Goal: Task Accomplishment & Management: Manage account settings

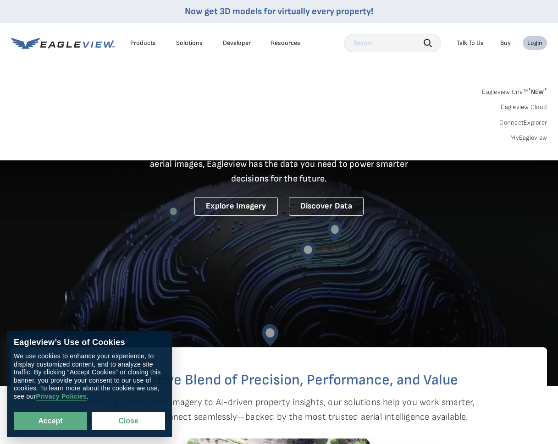
click at [541, 35] on div "Search Talk To Us Buy Login" at bounding box center [445, 43] width 203 height 18
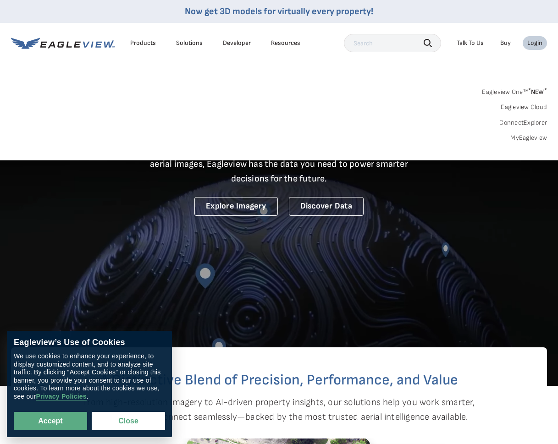
click at [536, 40] on div "Login" at bounding box center [534, 43] width 15 height 8
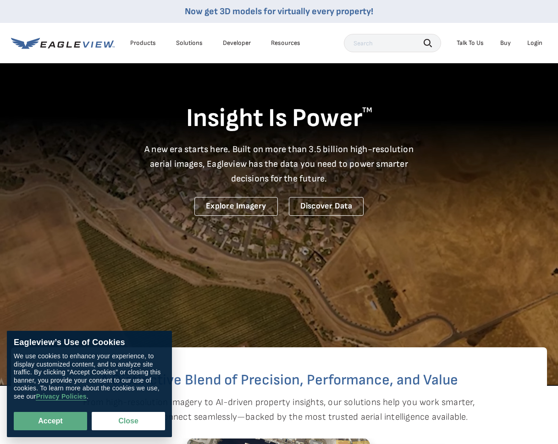
click at [536, 40] on div "Login" at bounding box center [534, 43] width 15 height 8
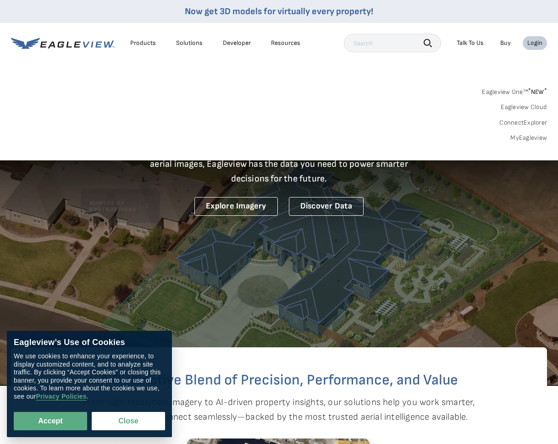
click at [510, 92] on link "Eagleview One™ * NEW *" at bounding box center [514, 90] width 65 height 11
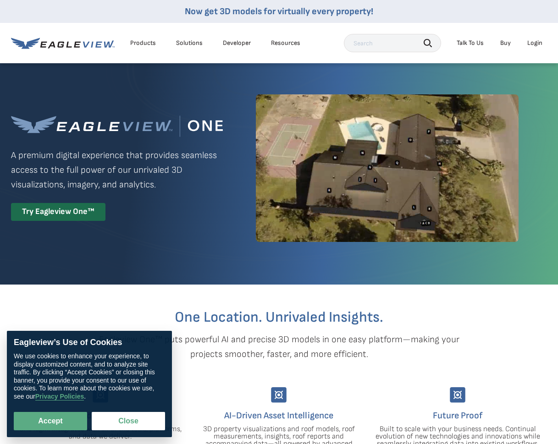
click at [532, 47] on div "Login" at bounding box center [534, 43] width 15 height 8
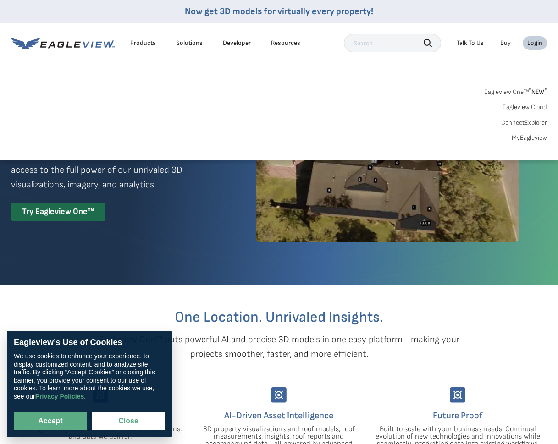
click at [531, 134] on link "MyEagleview" at bounding box center [529, 138] width 35 height 8
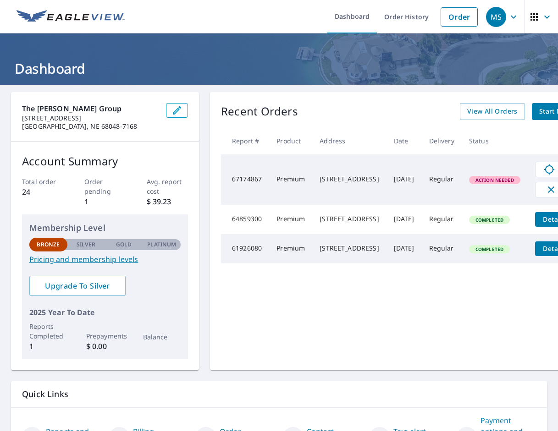
click at [499, 178] on span "Action Needed" at bounding box center [495, 180] width 50 height 6
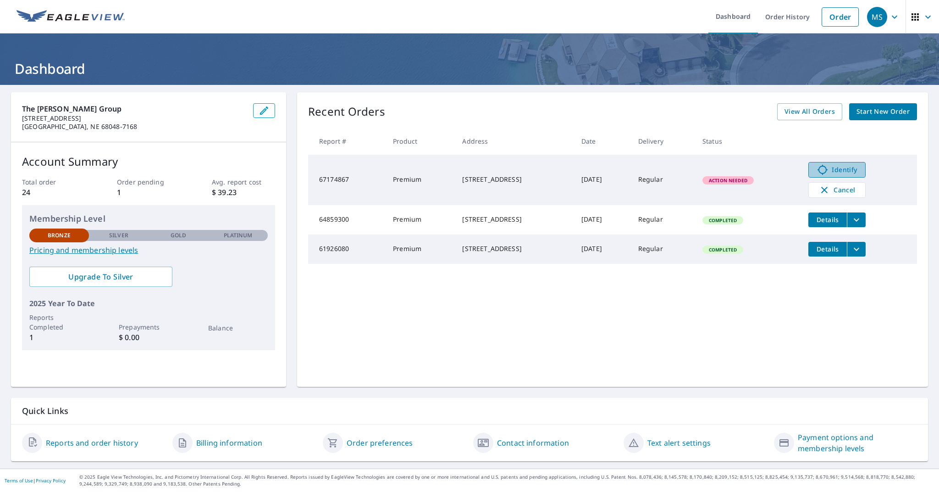
click at [558, 166] on span "Identify" at bounding box center [836, 169] width 45 height 11
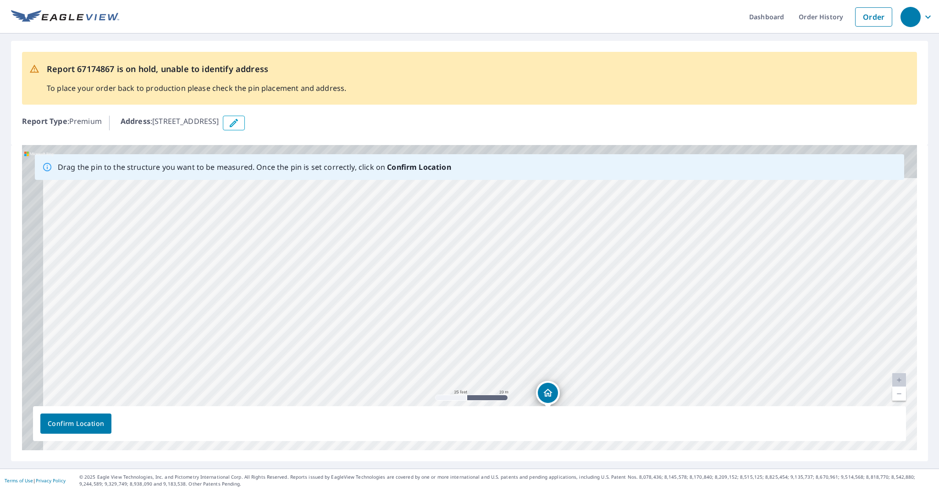
drag, startPoint x: 442, startPoint y: 278, endPoint x: 527, endPoint y: 396, distance: 146.1
click at [528, 397] on div "12603 S 68th Ave Papillion, NE 68133" at bounding box center [469, 297] width 895 height 305
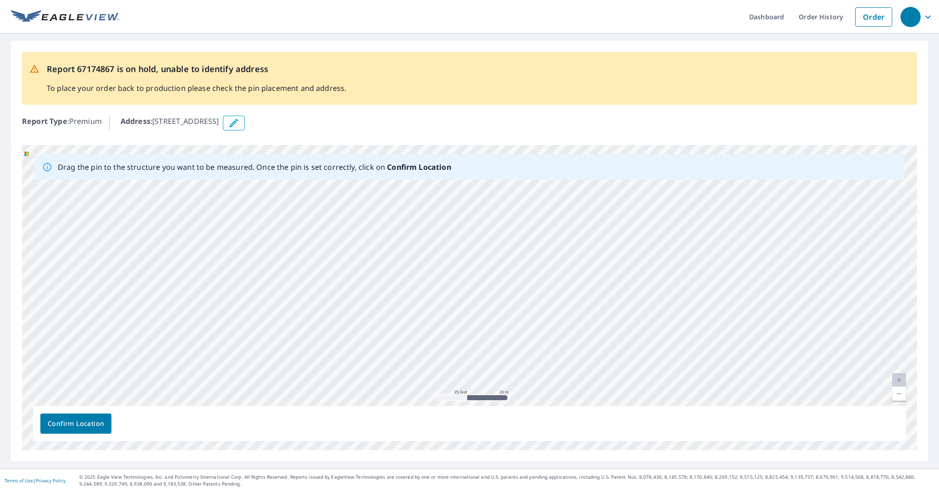
drag, startPoint x: 500, startPoint y: 280, endPoint x: 556, endPoint y: 408, distance: 140.2
click at [557, 410] on div "Drag the pin to the structure you want to be measured. Once the pin is set corr…" at bounding box center [469, 297] width 895 height 305
click at [503, 341] on div "12603 S 68th Ave Papillion, NE 68133" at bounding box center [469, 297] width 895 height 305
drag, startPoint x: 514, startPoint y: 327, endPoint x: 485, endPoint y: 285, distance: 51.4
click at [485, 285] on div "12603 S 68th Ave Papillion, NE 68133" at bounding box center [469, 297] width 895 height 305
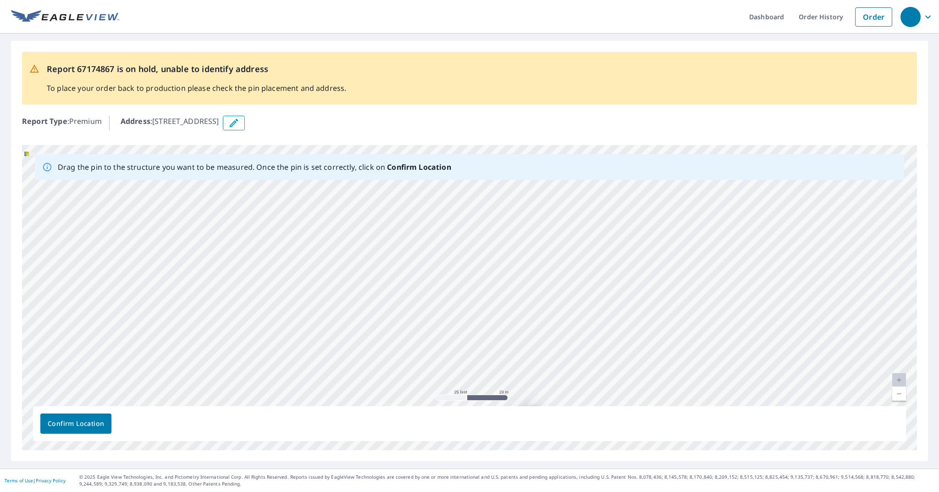
click at [906, 398] on div "12603 S 68th Ave Papillion, NE 68133" at bounding box center [469, 297] width 895 height 305
drag, startPoint x: 573, startPoint y: 308, endPoint x: 624, endPoint y: 385, distance: 92.3
click at [666, 398] on div "12603 S 68th Ave Papillion, NE 68133" at bounding box center [469, 297] width 895 height 305
drag, startPoint x: 532, startPoint y: 374, endPoint x: 439, endPoint y: 225, distance: 175.4
drag, startPoint x: 525, startPoint y: 243, endPoint x: 574, endPoint y: 356, distance: 123.7
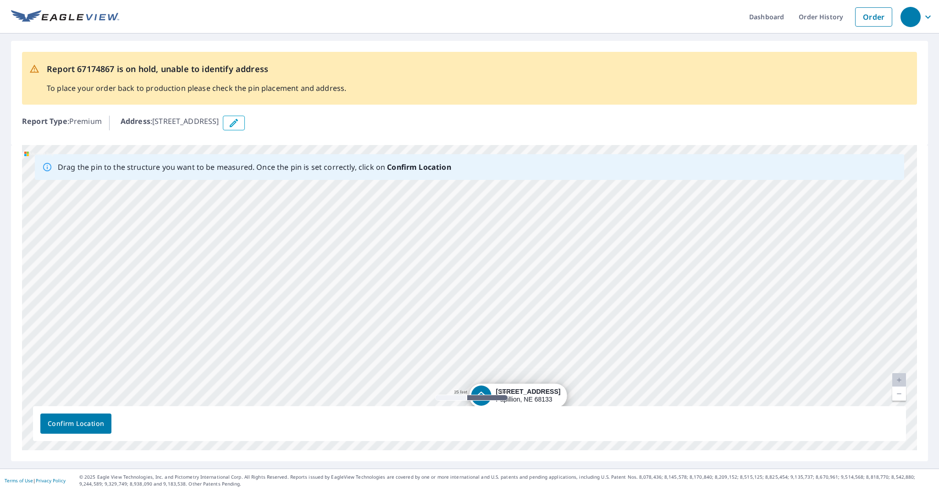
click at [574, 356] on div "12603 S 68th Ave Papillion, NE 68133" at bounding box center [469, 297] width 895 height 305
drag, startPoint x: 490, startPoint y: 392, endPoint x: 387, endPoint y: 222, distance: 198.5
click at [387, 222] on div "12603 S 68th Ave Papillion, NE 68133" at bounding box center [469, 297] width 895 height 305
click at [238, 123] on icon "button" at bounding box center [234, 123] width 8 height 8
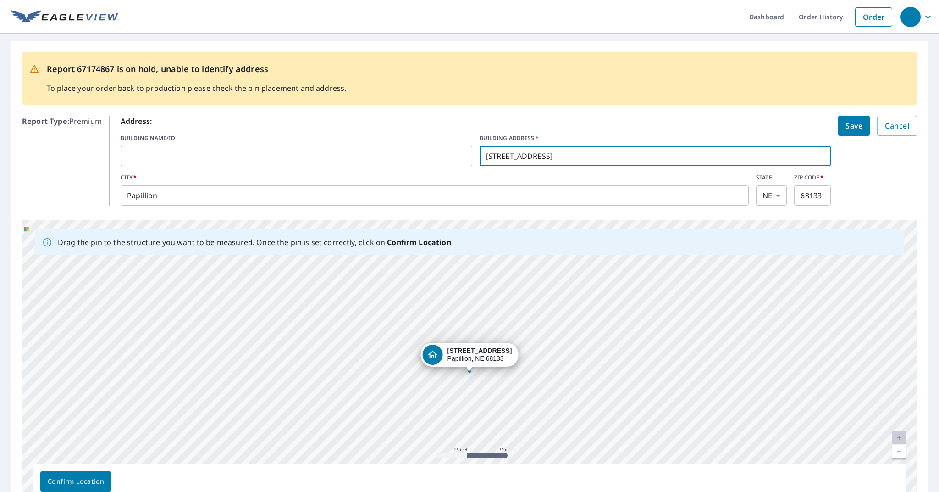
type input "12602 S 68th Ave"
click at [852, 120] on span "Save" at bounding box center [853, 125] width 17 height 13
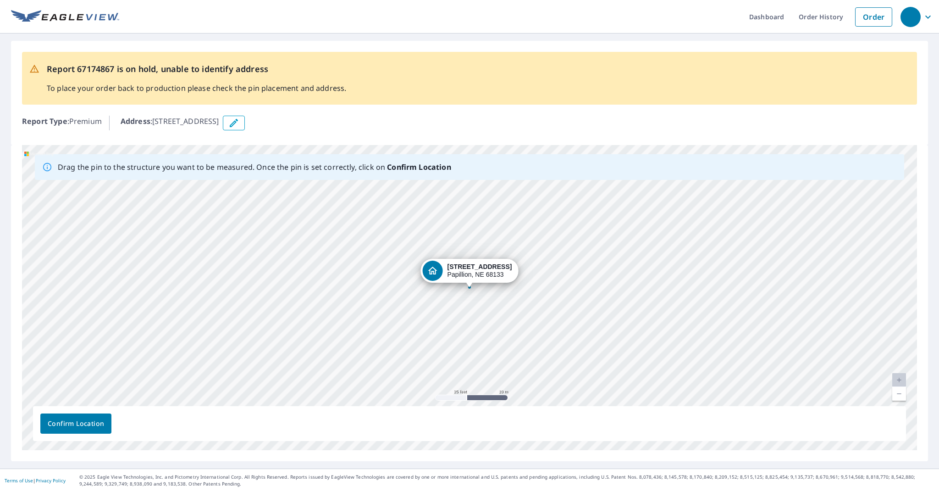
click at [89, 424] on span "Confirm Location" at bounding box center [76, 423] width 56 height 11
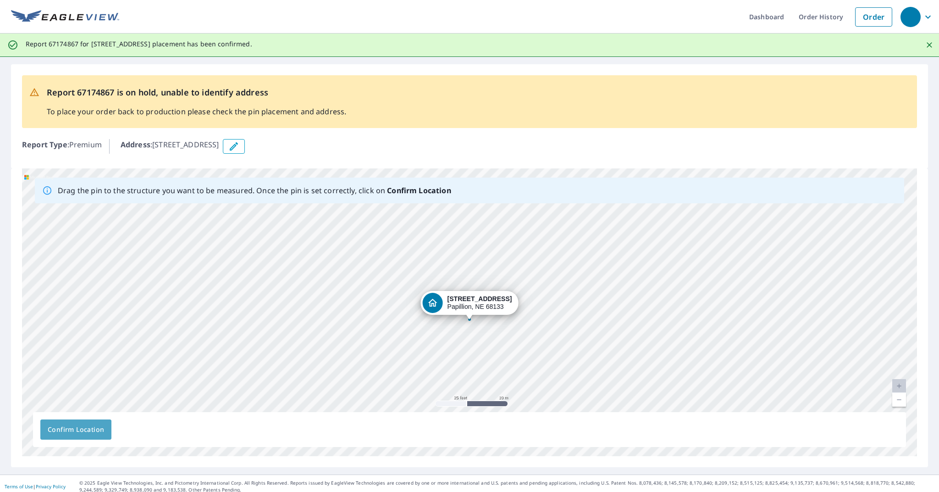
click at [96, 432] on span "Confirm Location" at bounding box center [76, 429] width 56 height 11
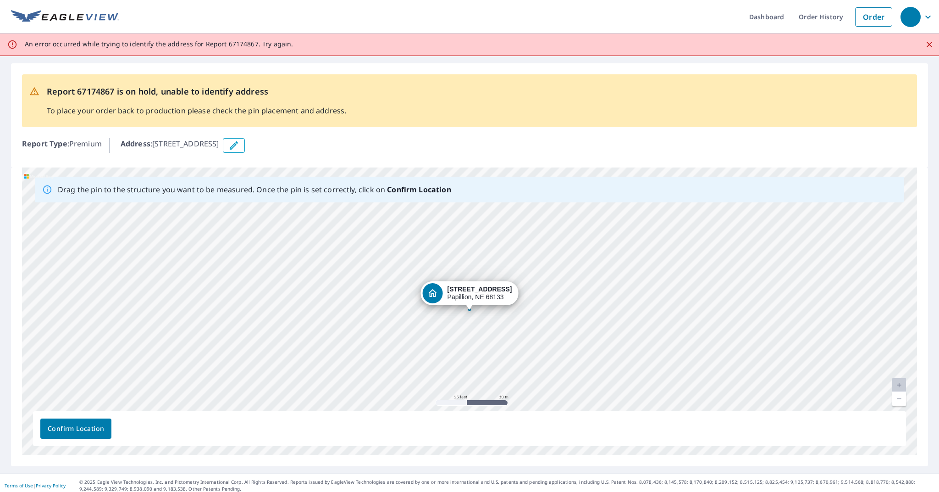
click at [897, 398] on link "Current Level 20, Zoom Out" at bounding box center [899, 399] width 14 height 14
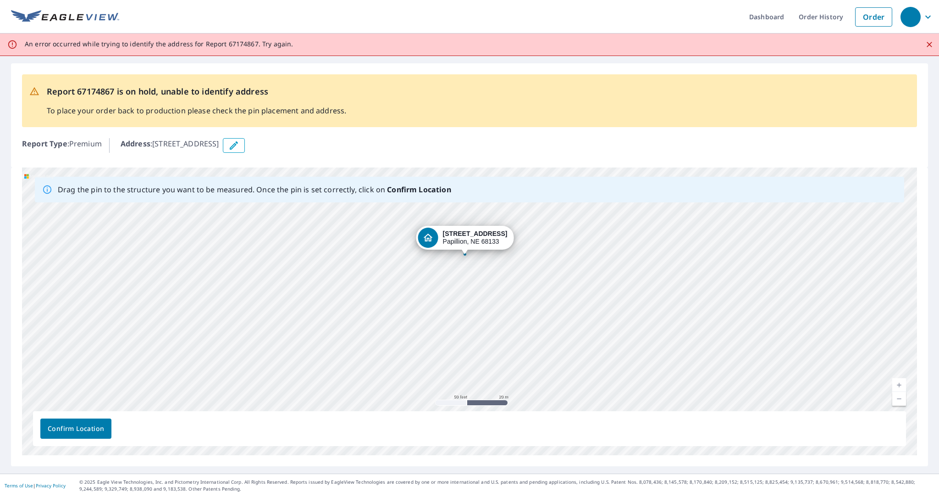
drag, startPoint x: 634, startPoint y: 351, endPoint x: 629, endPoint y: 288, distance: 63.0
click at [629, 288] on div "12602 S 68th Ave Papillion, NE 68133" at bounding box center [469, 310] width 895 height 287
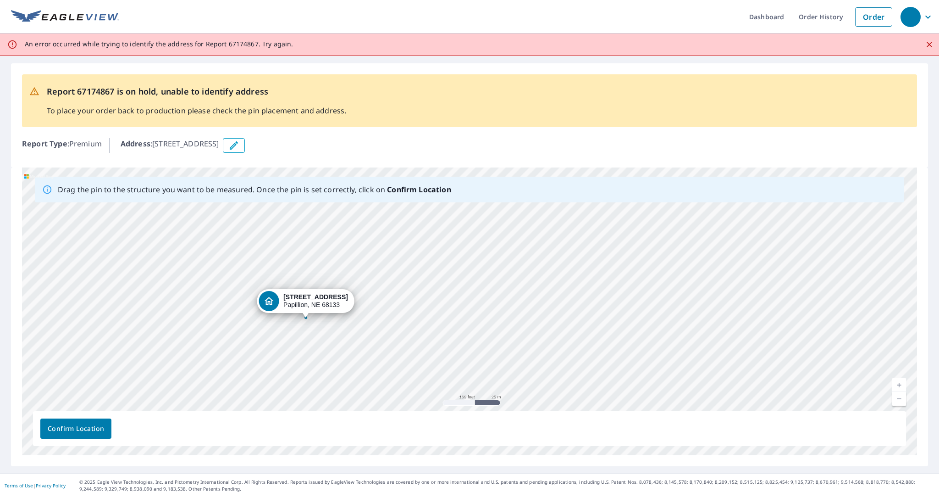
click at [96, 433] on span "Confirm Location" at bounding box center [76, 428] width 56 height 11
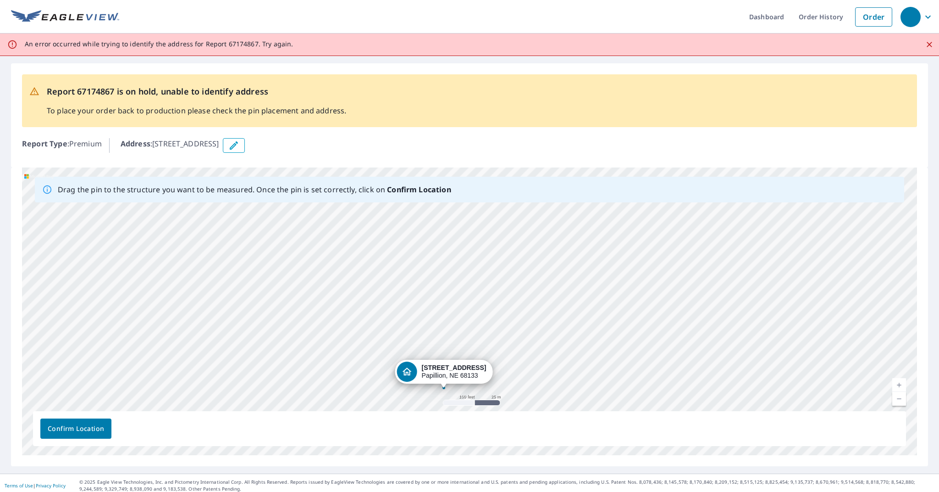
drag, startPoint x: 610, startPoint y: 335, endPoint x: 625, endPoint y: 181, distance: 154.8
click at [625, 181] on div "Drag the pin to the structure you want to be measured. Once the pin is set corr…" at bounding box center [469, 310] width 895 height 287
drag, startPoint x: 606, startPoint y: 330, endPoint x: 638, endPoint y: 260, distance: 77.6
click at [637, 261] on div "12602 S 68th Ave Papillion, NE 68133" at bounding box center [469, 310] width 895 height 287
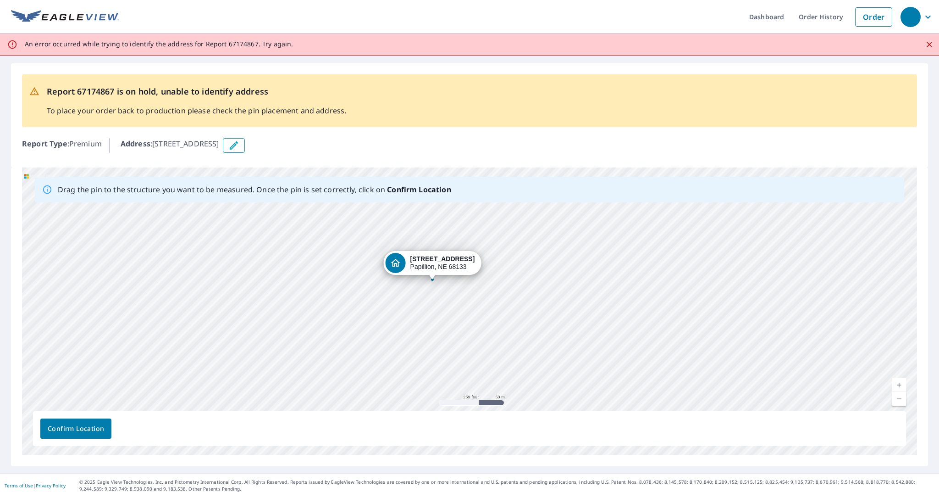
drag, startPoint x: 697, startPoint y: 344, endPoint x: 676, endPoint y: 241, distance: 104.8
click at [676, 241] on div "12602 S 68th Ave Papillion, NE 68133" at bounding box center [469, 310] width 895 height 287
click at [900, 384] on link "Current Level 17, Zoom In" at bounding box center [899, 385] width 14 height 14
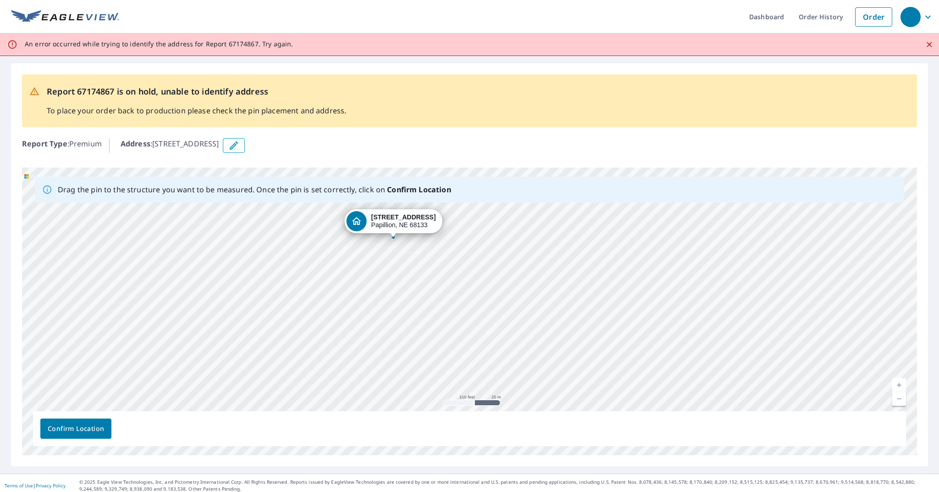
click at [900, 384] on link "Current Level 18, Zoom In" at bounding box center [899, 385] width 14 height 14
drag, startPoint x: 469, startPoint y: 272, endPoint x: 553, endPoint y: 378, distance: 134.8
click at [556, 380] on div "12602 S 68th Ave Papillion, NE 68133" at bounding box center [469, 310] width 895 height 287
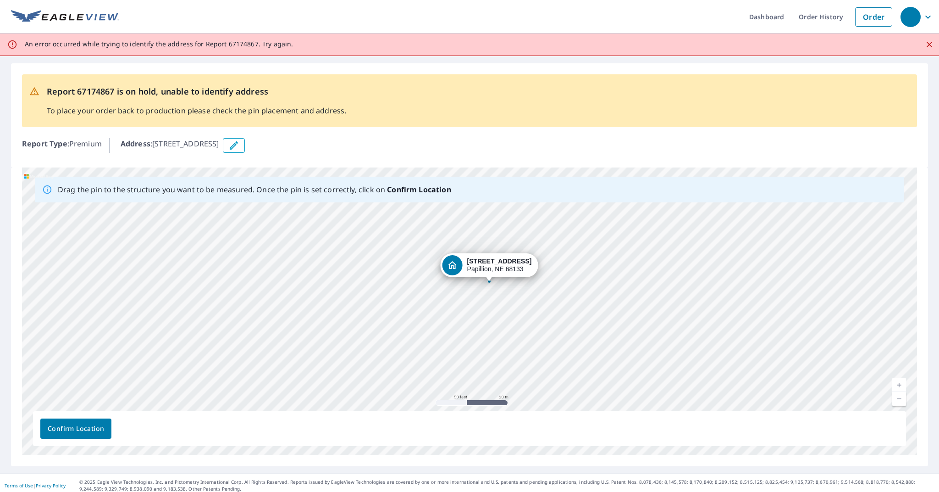
drag, startPoint x: 400, startPoint y: 259, endPoint x: 493, endPoint y: 270, distance: 93.7
click at [493, 270] on div "12602 S 68th Ave Papillion, NE 68133" at bounding box center [469, 310] width 895 height 287
drag, startPoint x: 482, startPoint y: 293, endPoint x: 573, endPoint y: 282, distance: 91.0
click at [573, 282] on div "12602 S 68th Ave Papillion, NE 68133" at bounding box center [469, 310] width 895 height 287
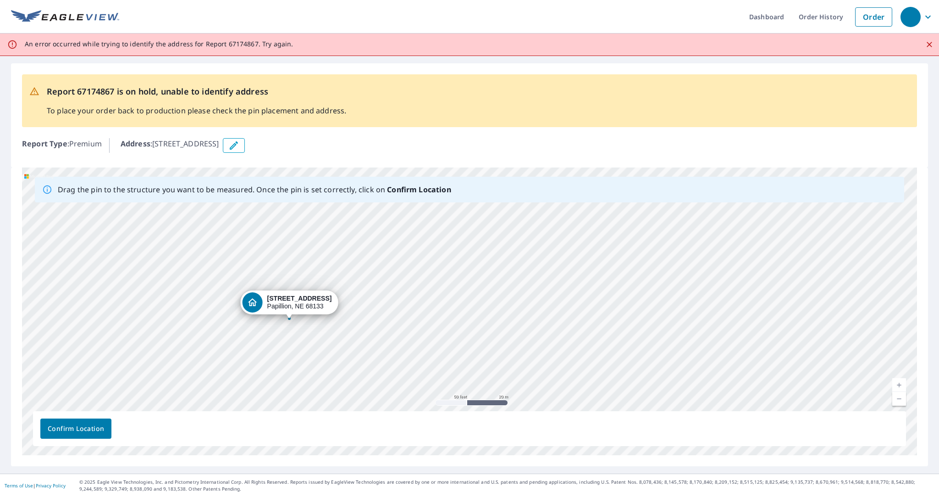
drag, startPoint x: 487, startPoint y: 294, endPoint x: 311, endPoint y: 303, distance: 176.7
click at [311, 303] on div "12602 S 68th Ave Papillion, NE 68133" at bounding box center [469, 310] width 895 height 287
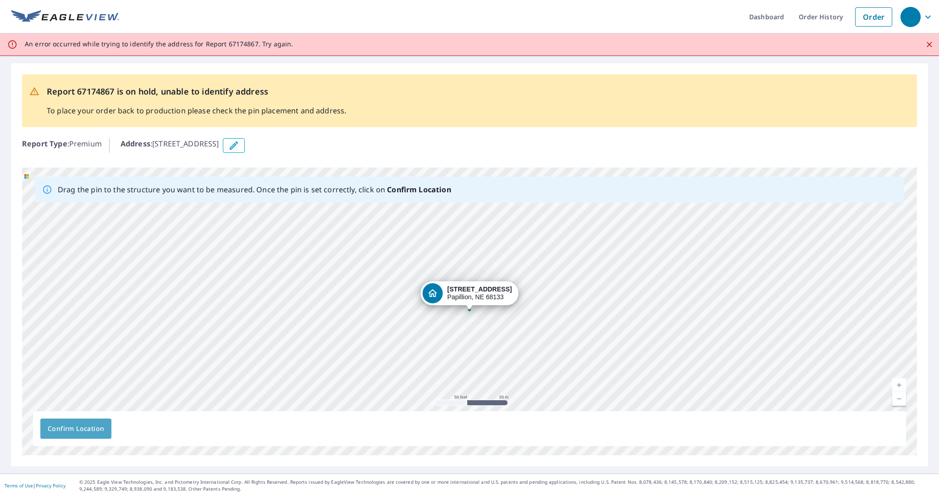
click at [89, 425] on span "Confirm Location" at bounding box center [76, 428] width 56 height 11
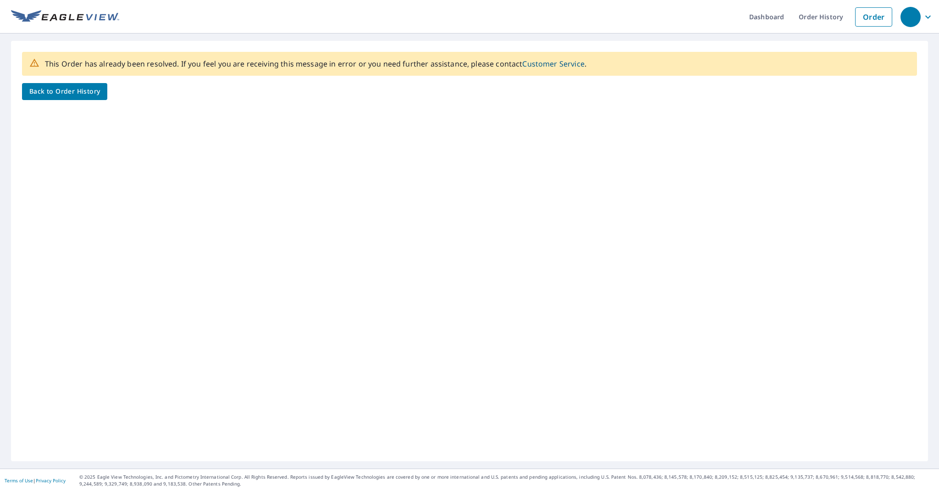
click at [81, 95] on span "Back to Order History" at bounding box center [64, 91] width 71 height 11
